Goal: Check status: Check status

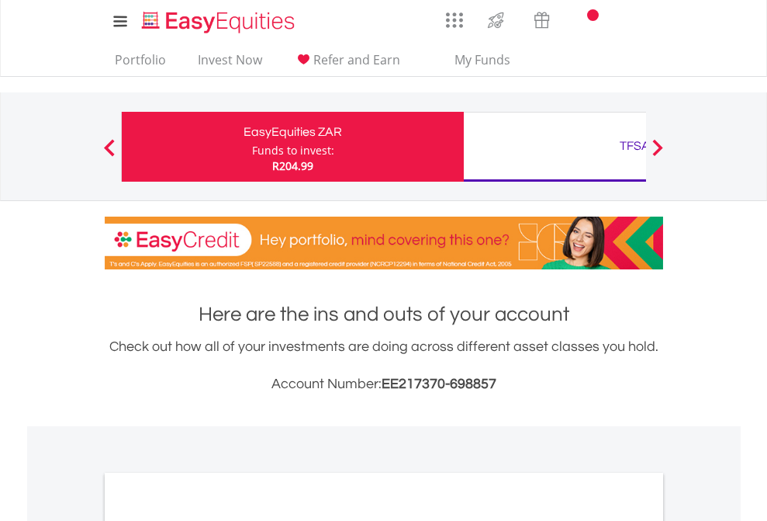
click at [252, 147] on div "Funds to invest:" at bounding box center [293, 151] width 82 height 16
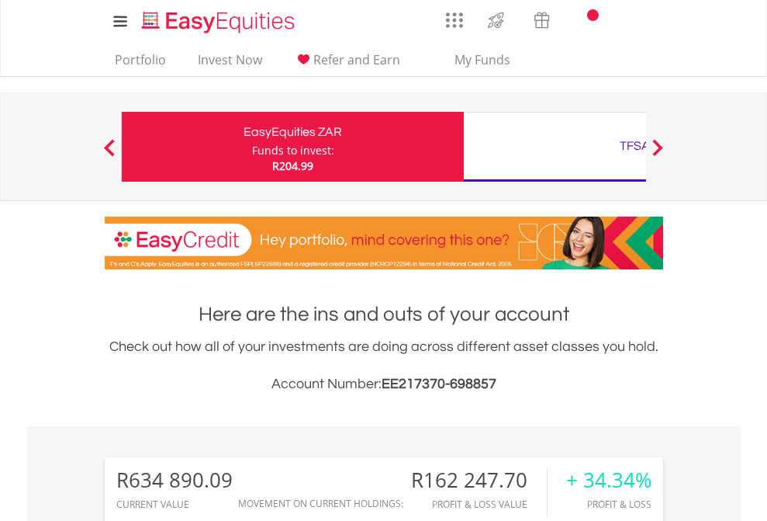
scroll to position [149, 244]
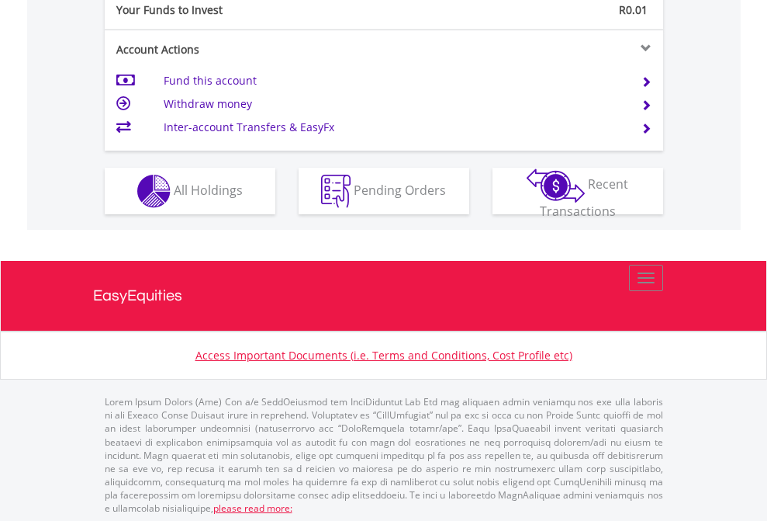
scroll to position [1550, 0]
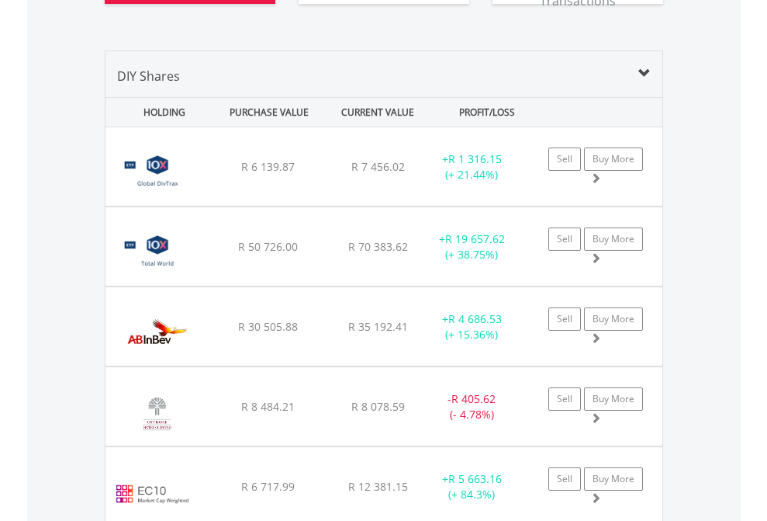
scroll to position [1819, 0]
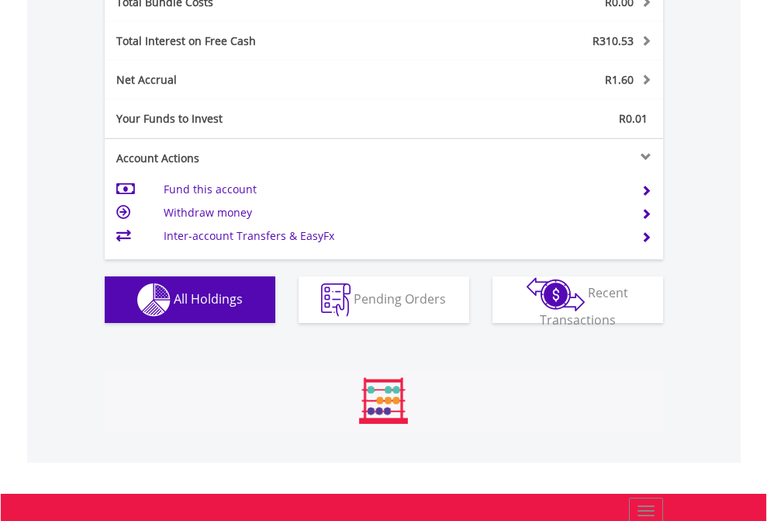
scroll to position [149, 244]
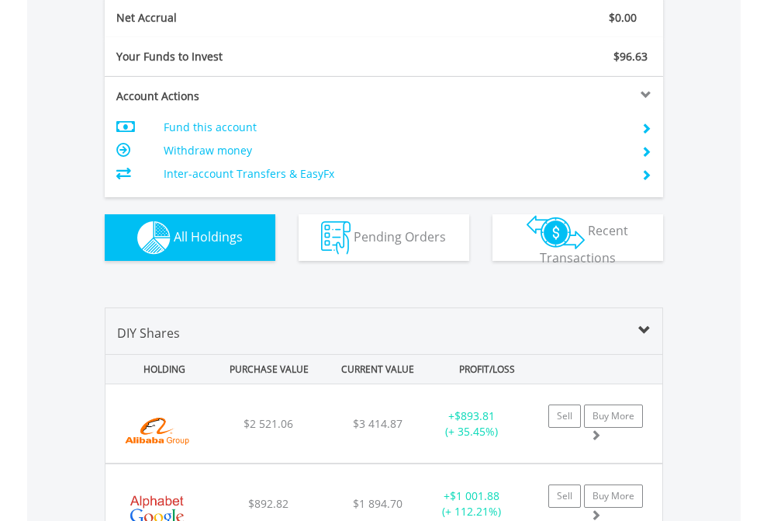
scroll to position [1757, 0]
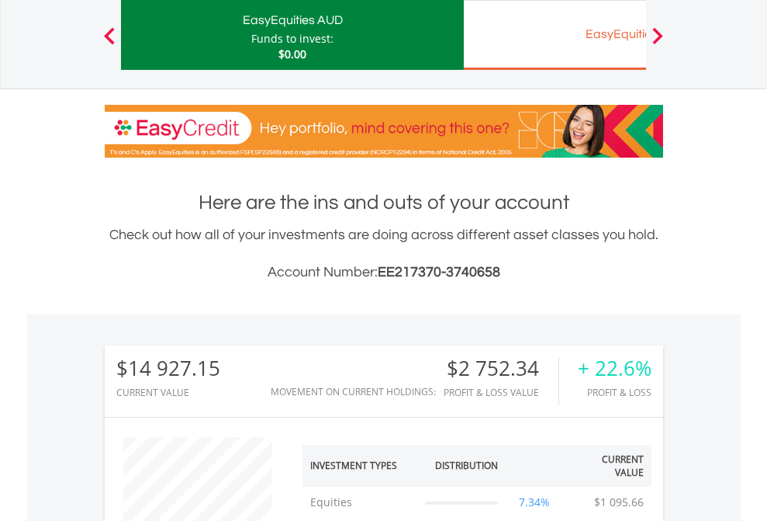
scroll to position [149, 244]
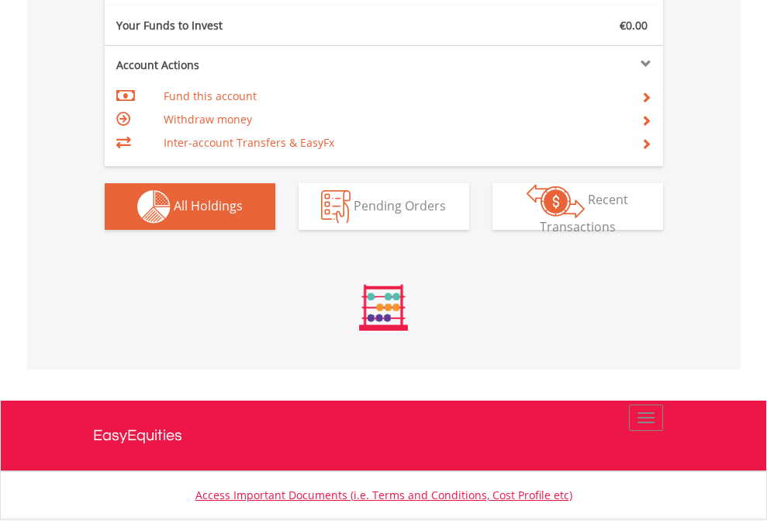
scroll to position [1726, 0]
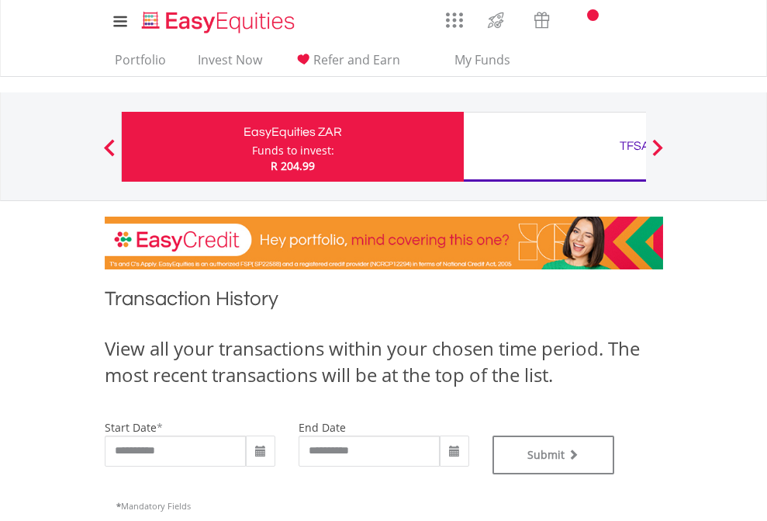
type input "**********"
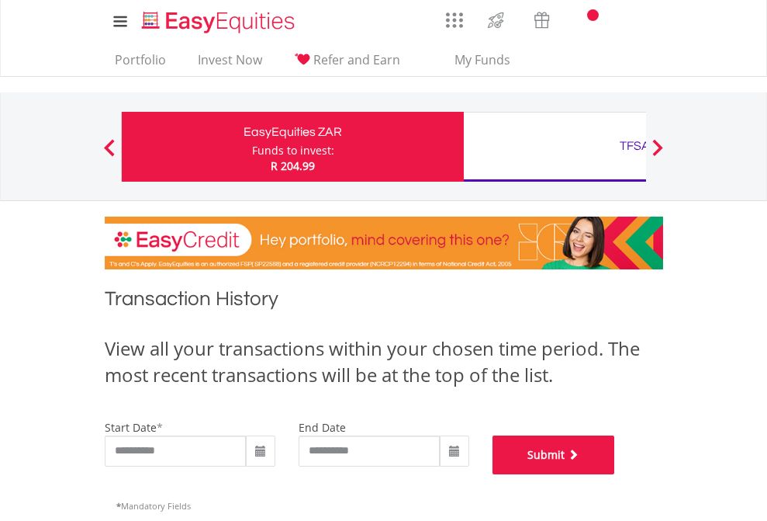
click at [615, 474] on button "Submit" at bounding box center [554, 454] width 123 height 39
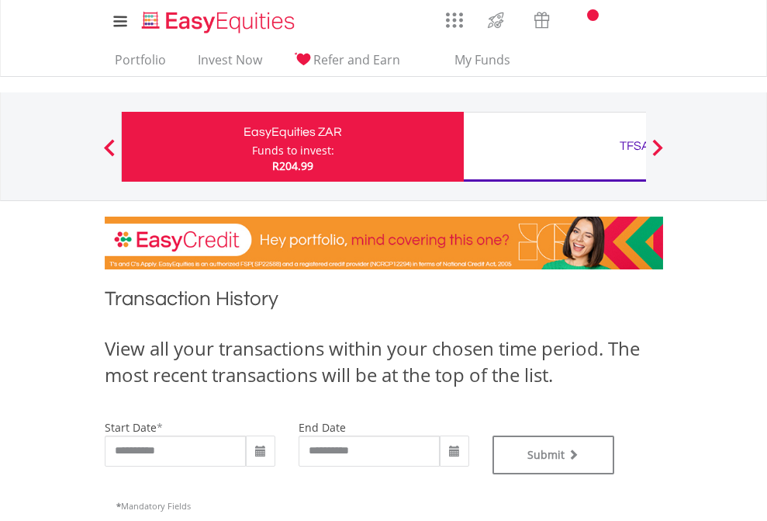
click at [555, 147] on div "TFSA" at bounding box center [635, 146] width 324 height 22
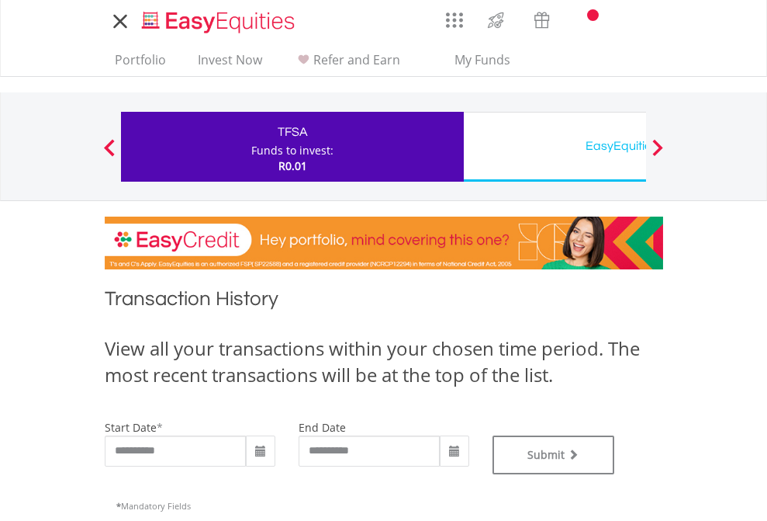
type input "**********"
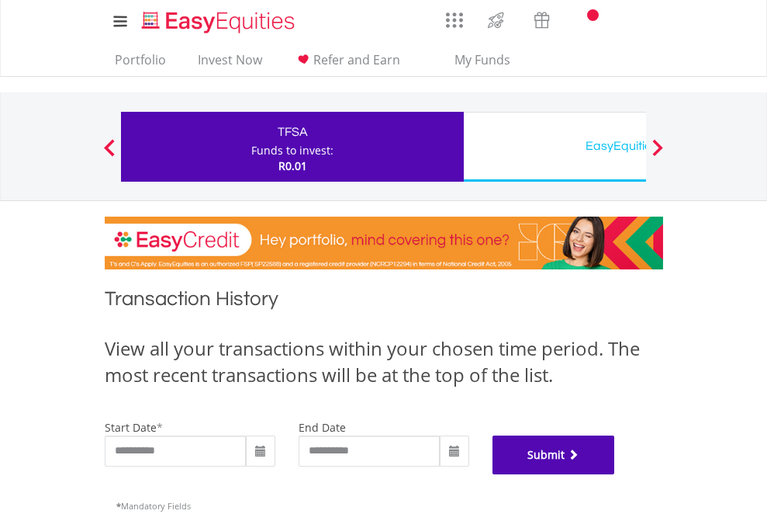
click at [615, 474] on button "Submit" at bounding box center [554, 454] width 123 height 39
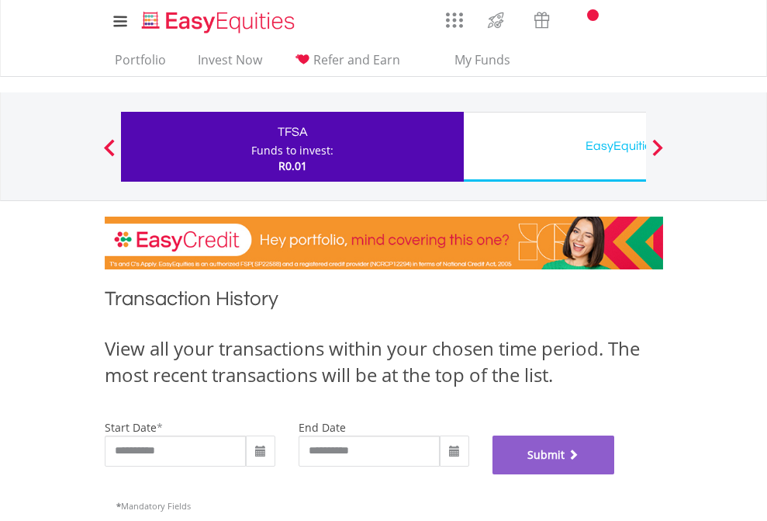
scroll to position [629, 0]
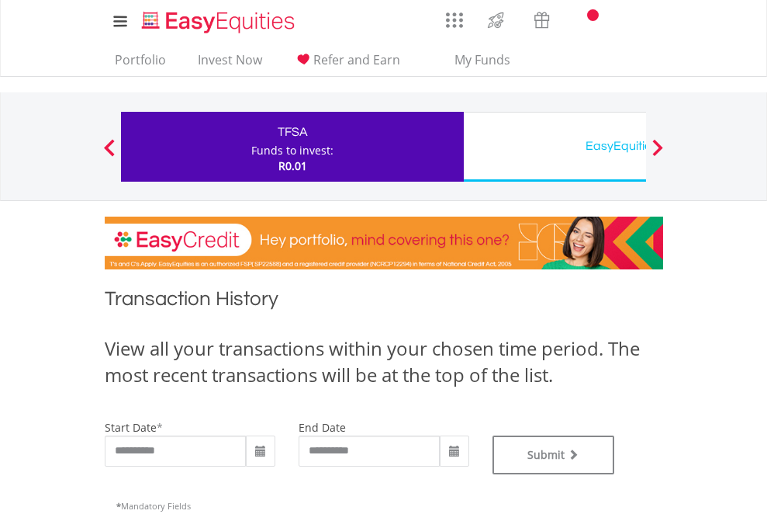
click at [555, 147] on div "EasyEquities USD" at bounding box center [635, 146] width 324 height 22
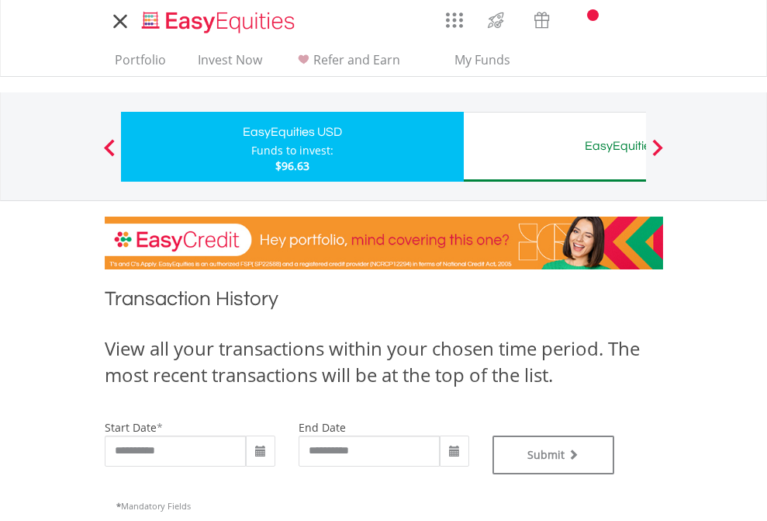
type input "**********"
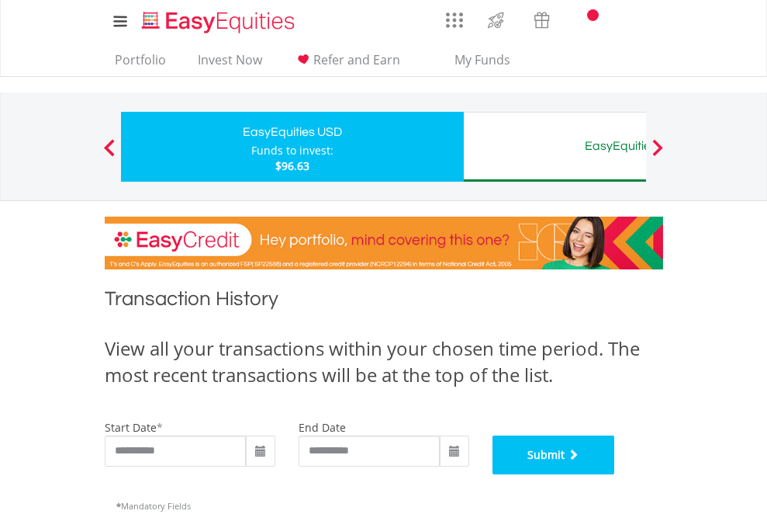
click at [615, 474] on button "Submit" at bounding box center [554, 454] width 123 height 39
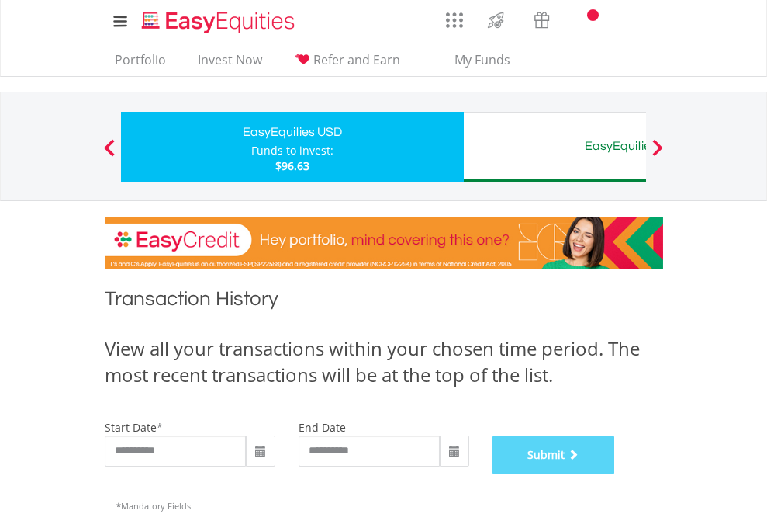
scroll to position [629, 0]
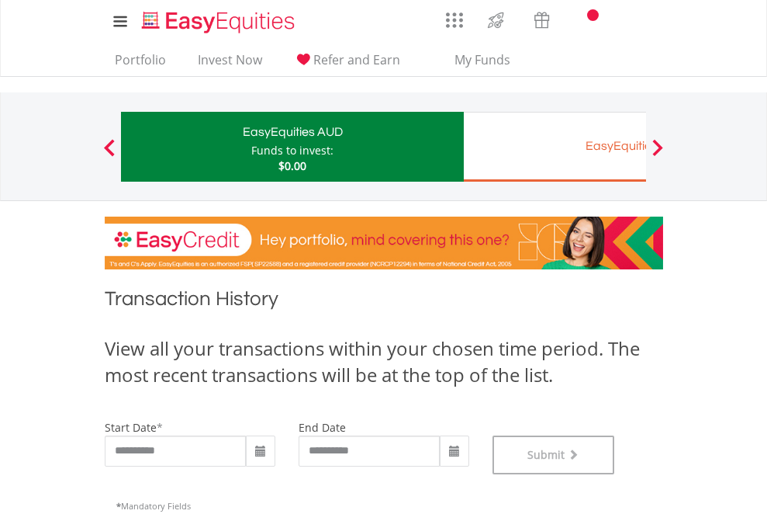
scroll to position [629, 0]
click at [555, 147] on div "EasyEquities EUR" at bounding box center [635, 146] width 324 height 22
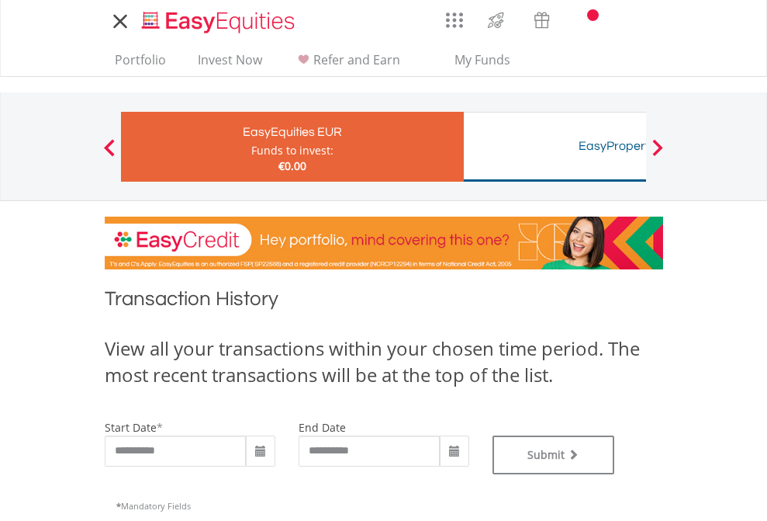
type input "**********"
